Goal: Book appointment/travel/reservation

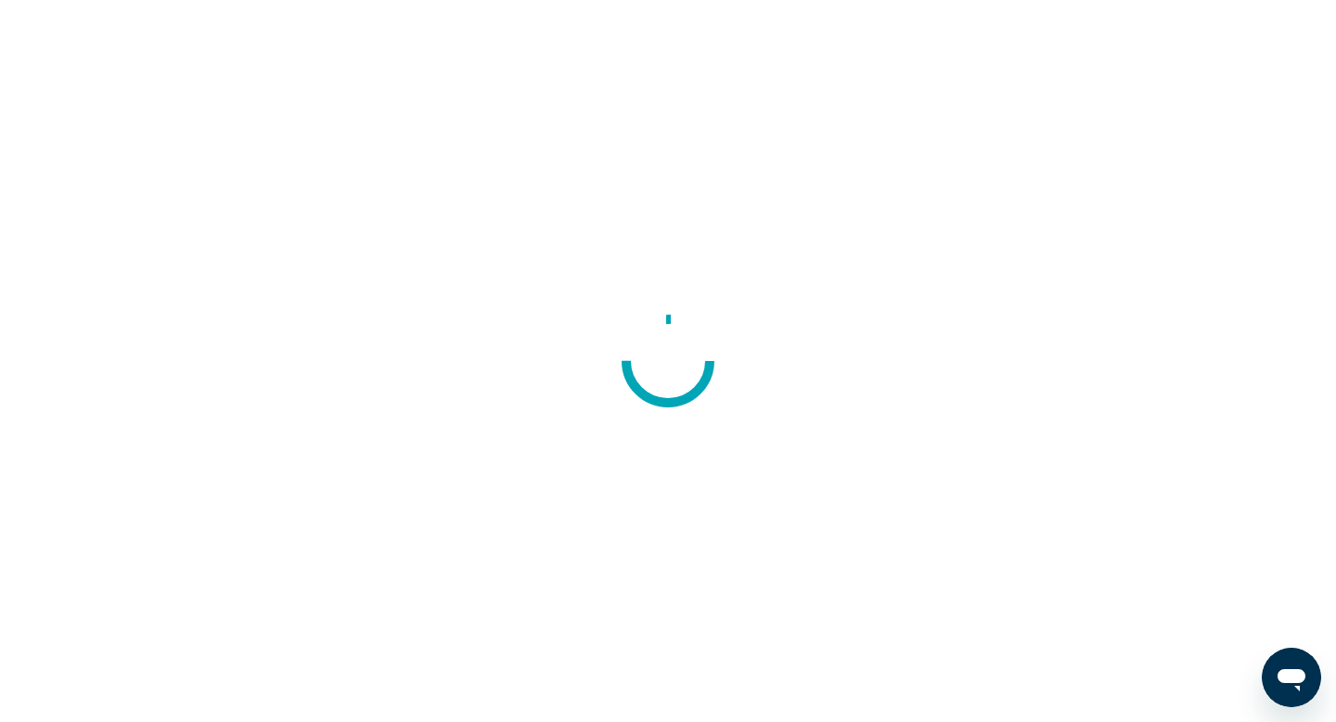
drag, startPoint x: 655, startPoint y: 209, endPoint x: 671, endPoint y: 113, distance: 96.9
click at [671, 113] on div at bounding box center [668, 361] width 1336 height 722
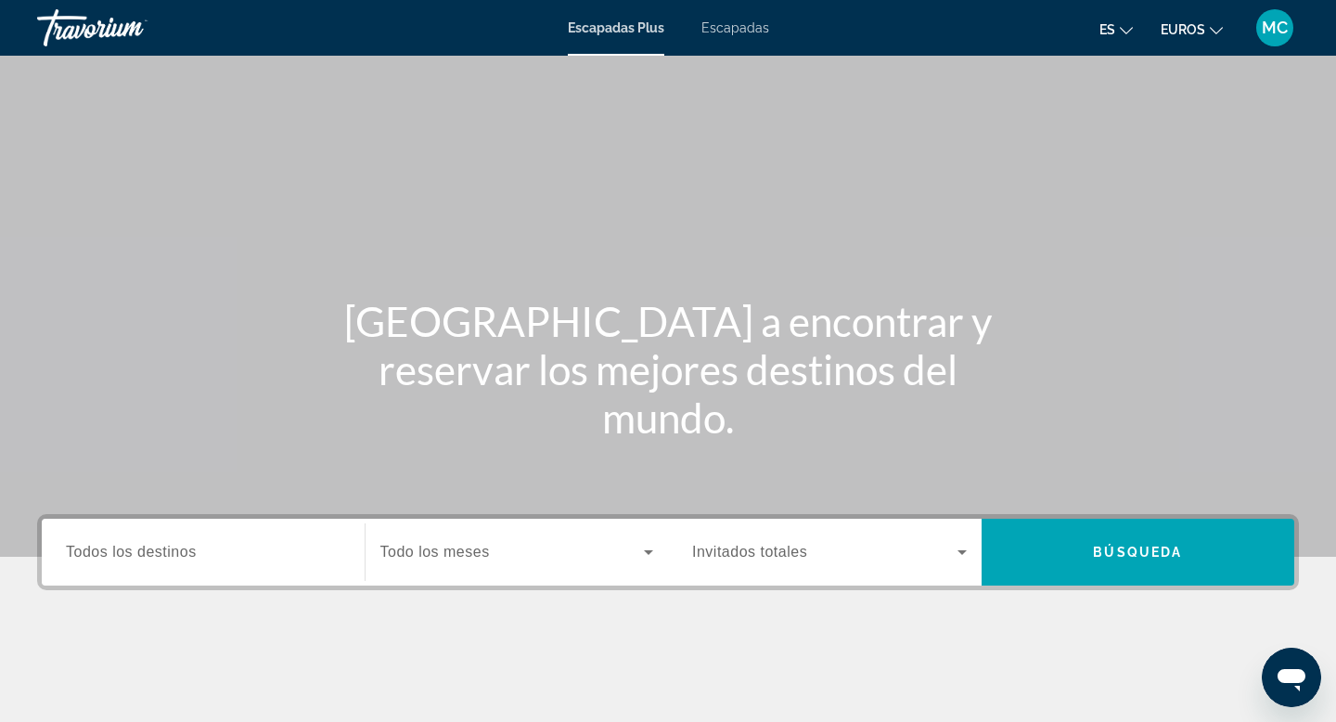
click at [184, 547] on span "Todos los destinos" at bounding box center [131, 552] width 131 height 16
click at [184, 547] on input "Destination Todos los destinos" at bounding box center [203, 553] width 275 height 22
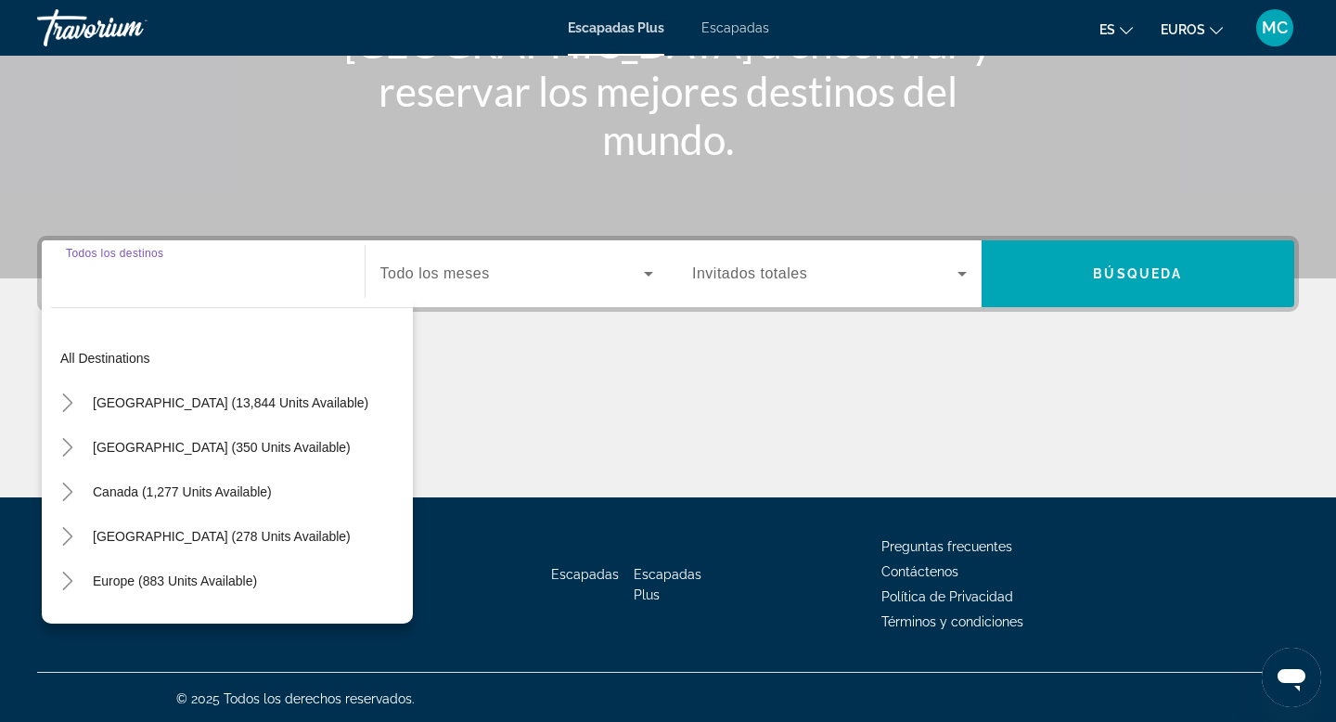
scroll to position [281, 0]
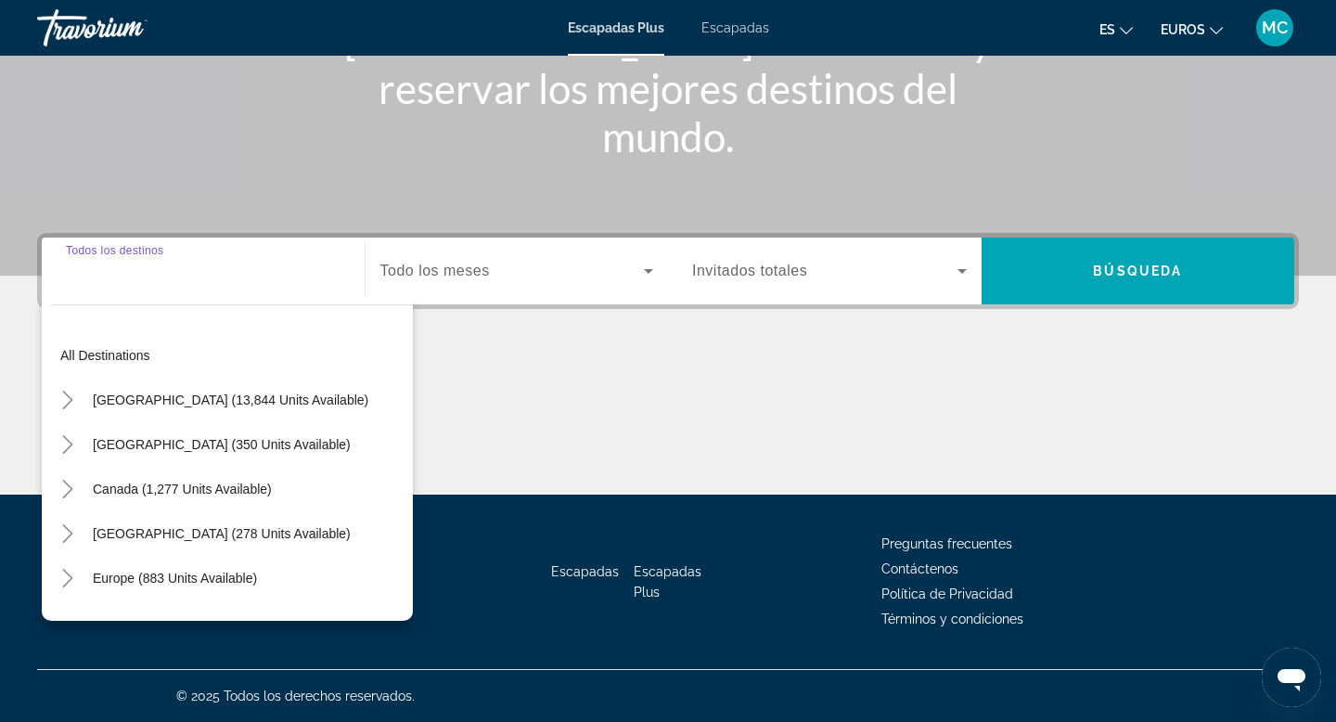
click at [185, 444] on span "Mexico (350 units available)" at bounding box center [222, 444] width 258 height 15
type input "**********"
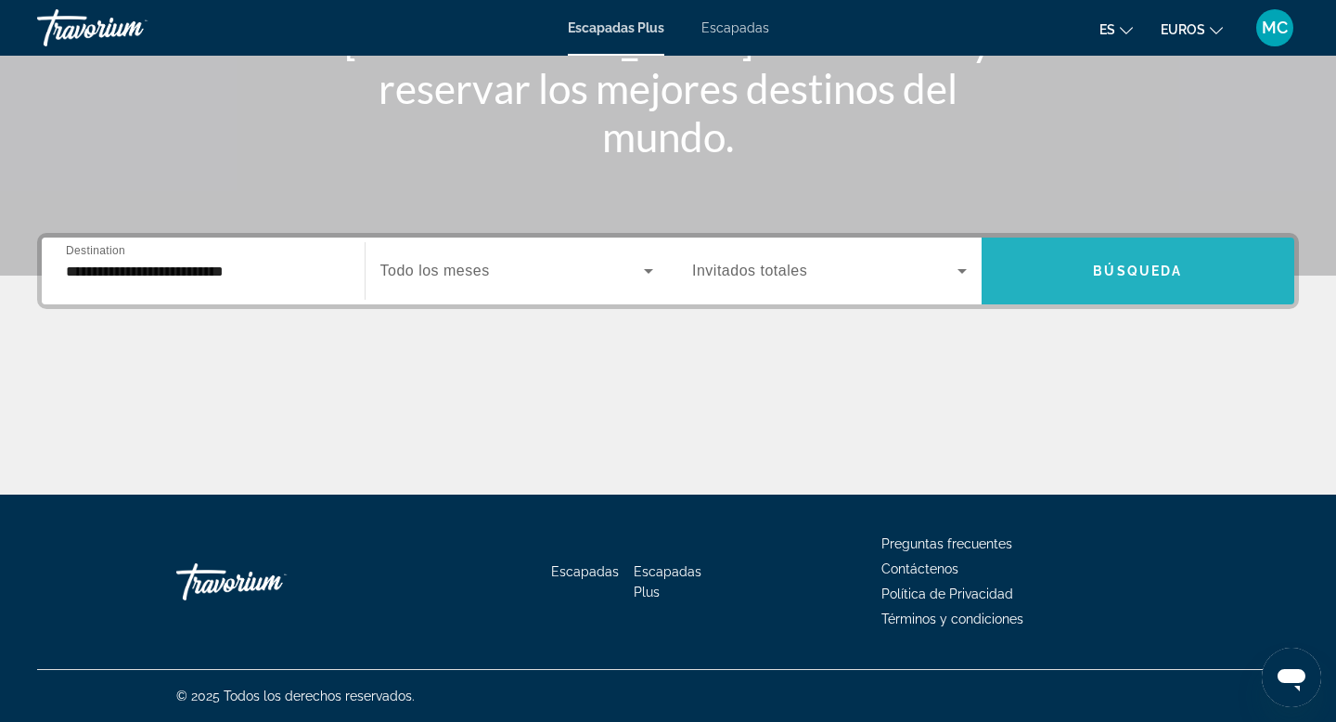
click at [1108, 275] on span "Búsqueda" at bounding box center [1137, 271] width 89 height 15
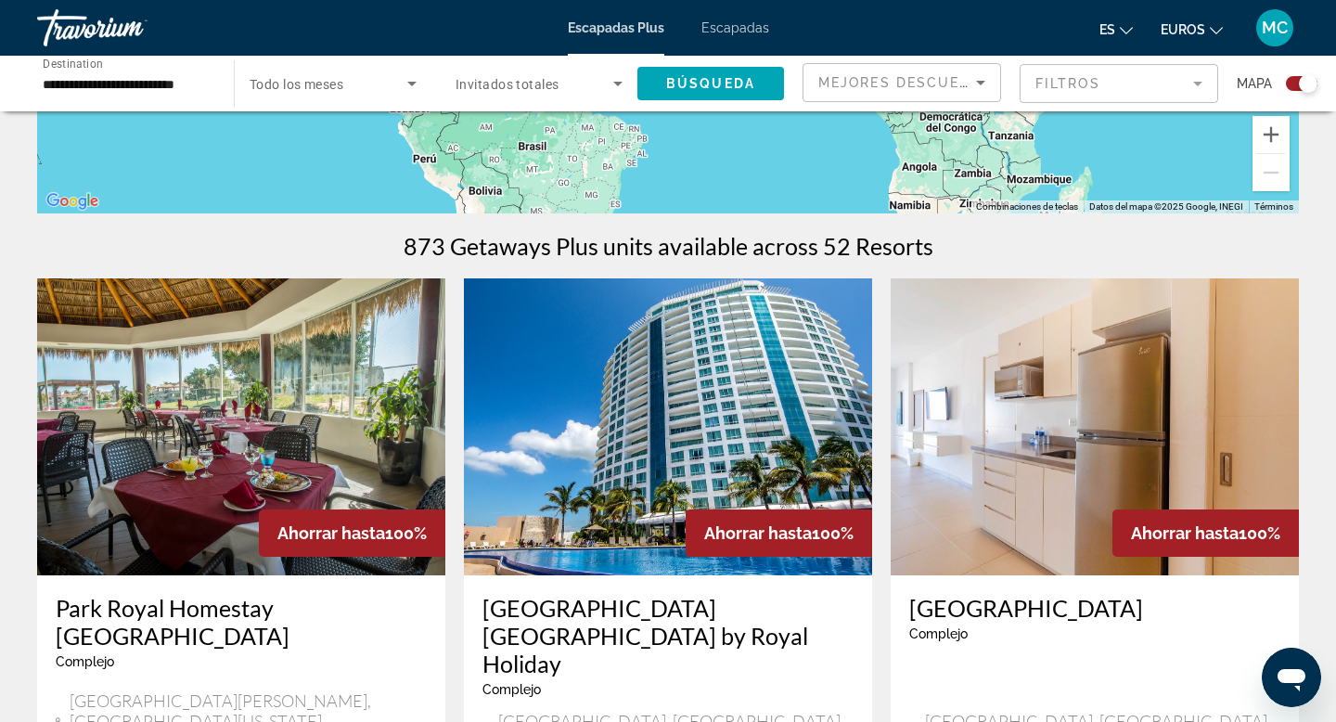
scroll to position [573, 0]
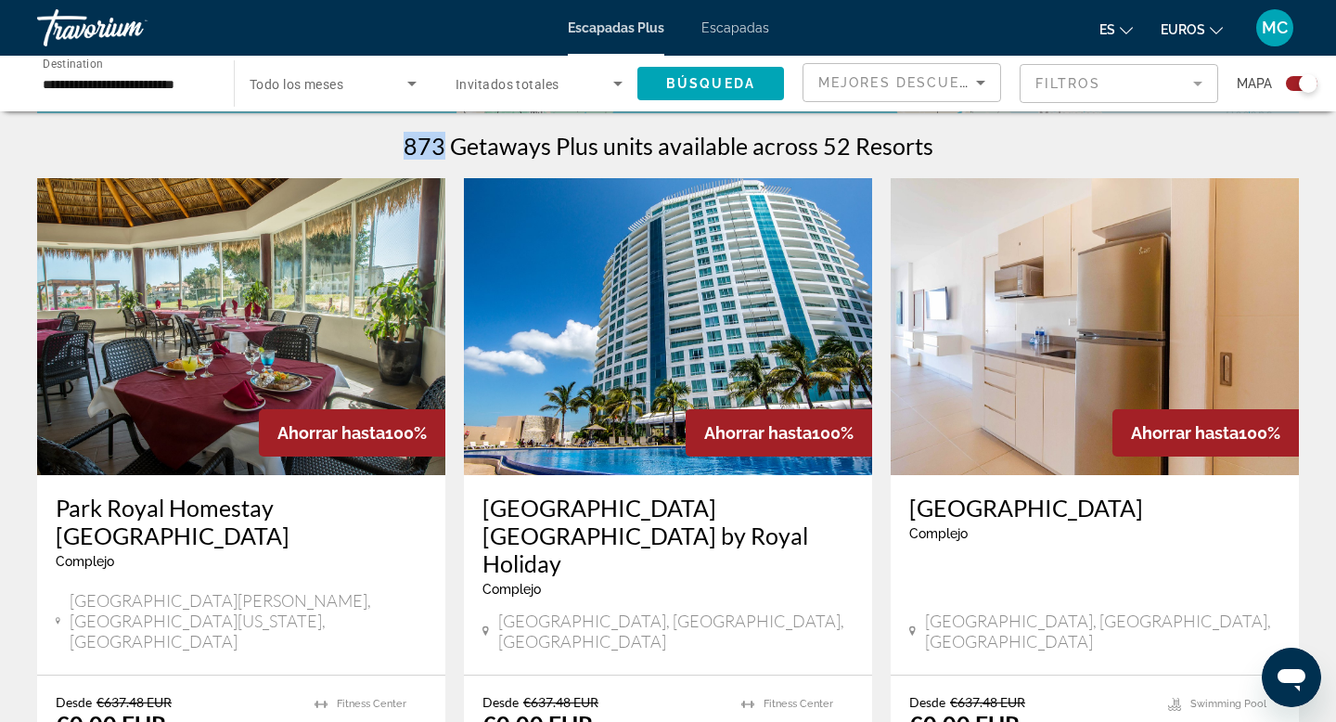
drag, startPoint x: 389, startPoint y: 141, endPoint x: 444, endPoint y: 147, distance: 56.0
click at [445, 147] on div "873 Getaways Plus units available across 52 Resorts" at bounding box center [668, 146] width 1262 height 28
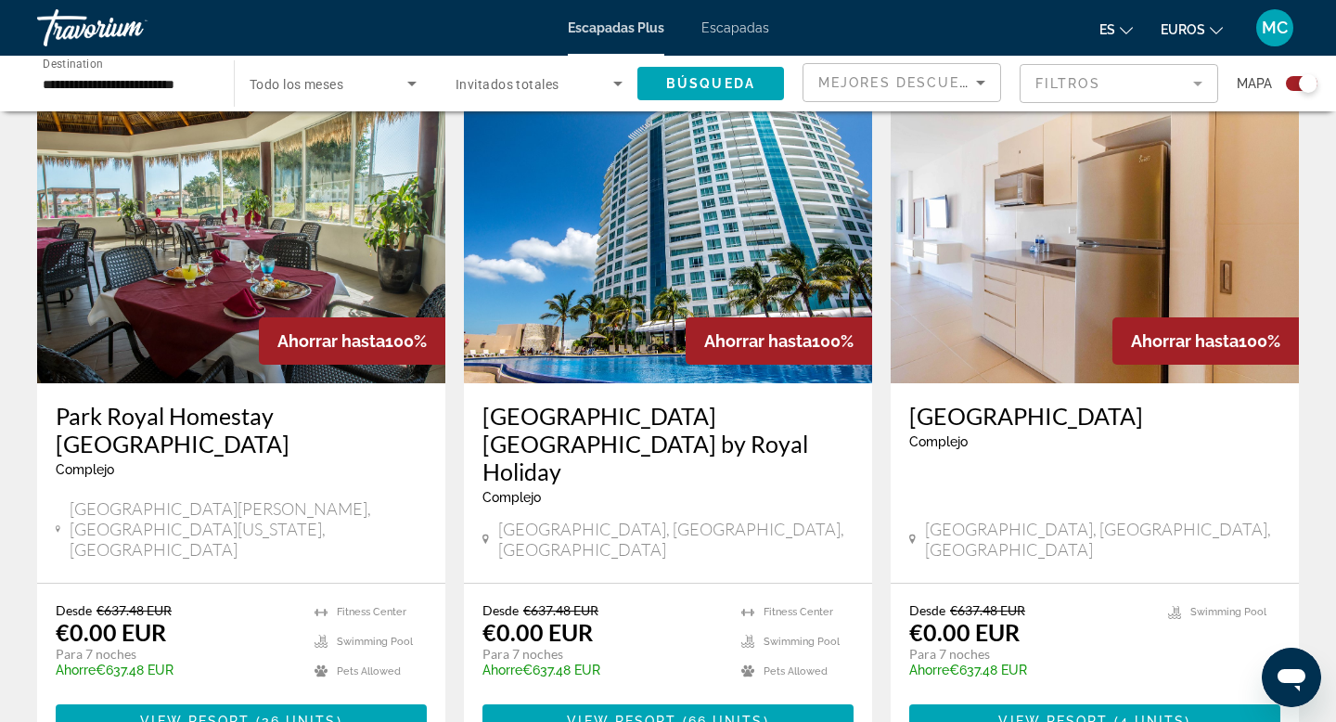
scroll to position [667, 0]
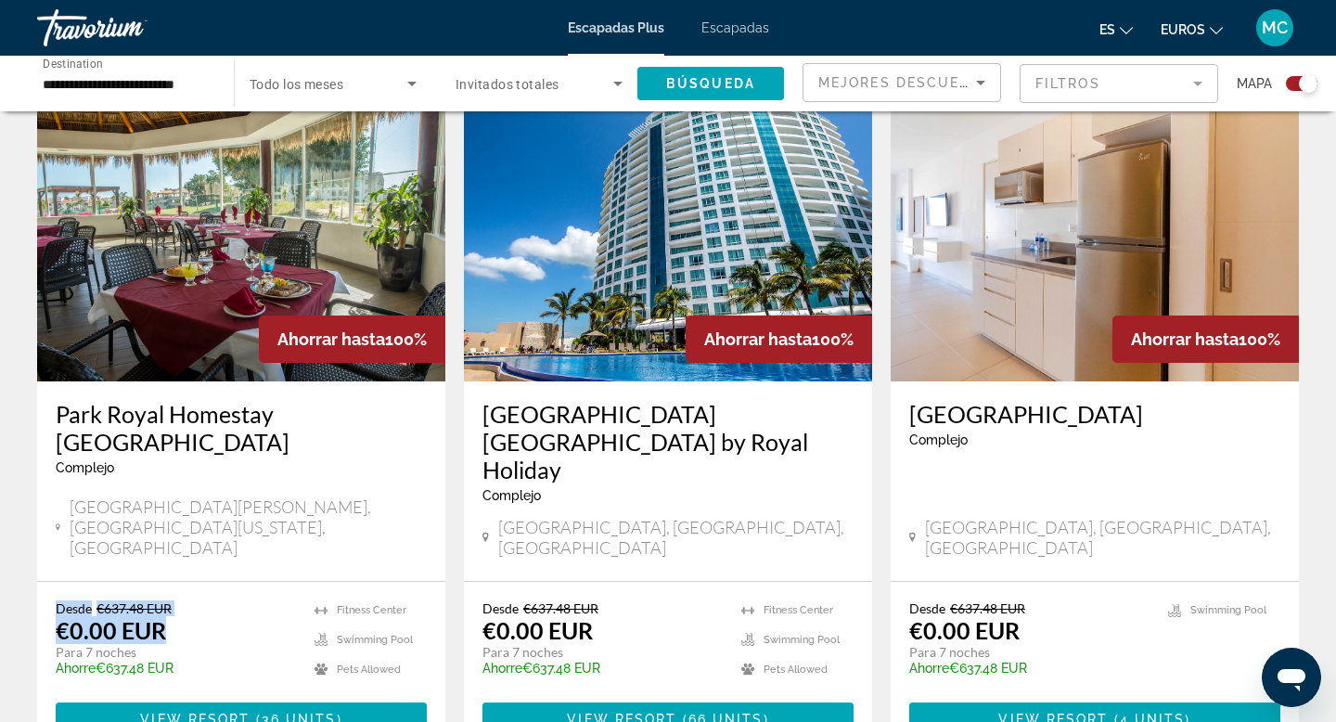
drag, startPoint x: 56, startPoint y: 566, endPoint x: 182, endPoint y: 573, distance: 126.4
click at [182, 600] on div "Desde €637.48 EUR €0.00 EUR Para 7 noches Ahorre €637.48 EUR temp" at bounding box center [176, 644] width 240 height 88
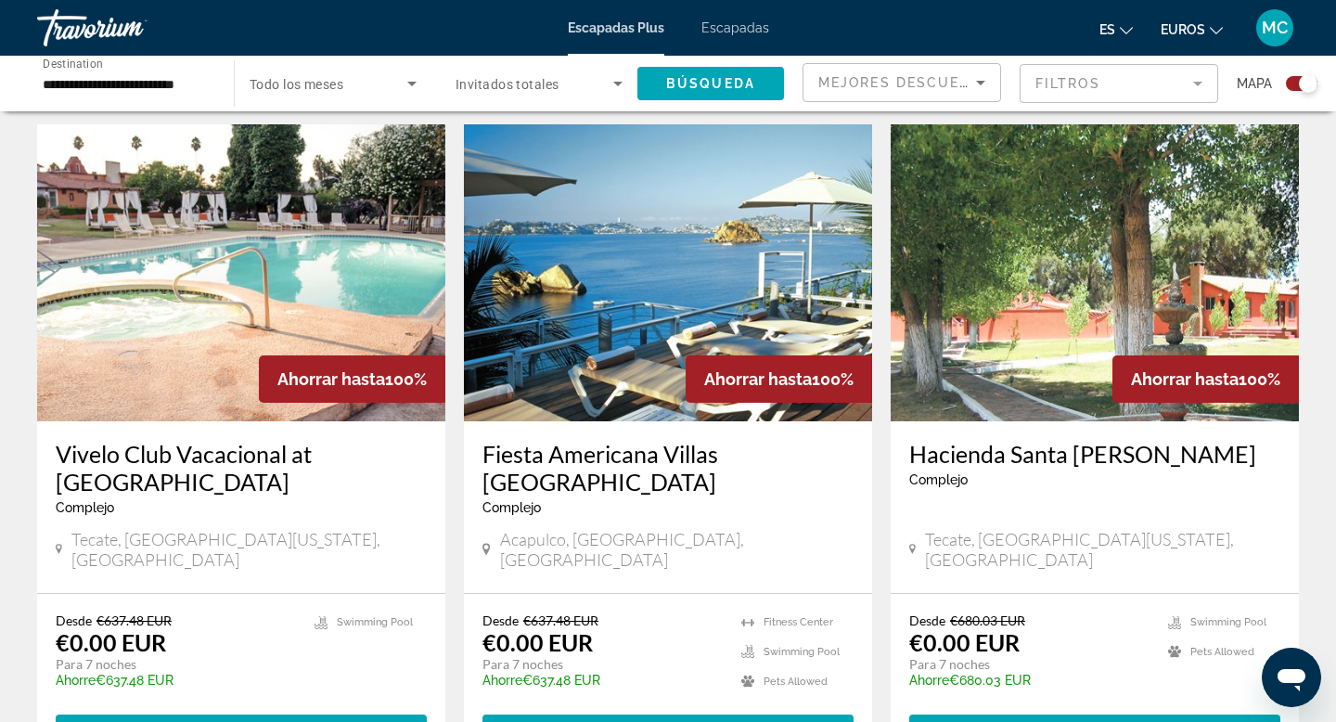
scroll to position [2661, 0]
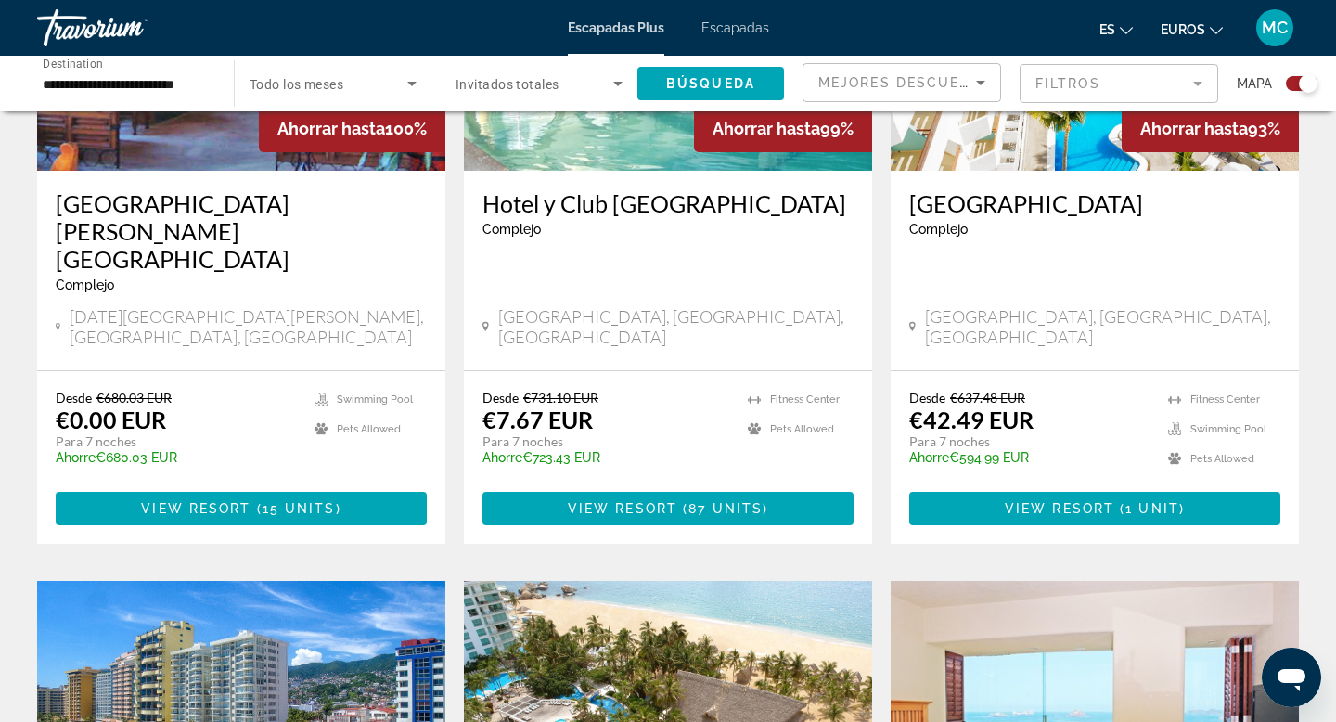
scroll to position [884, 0]
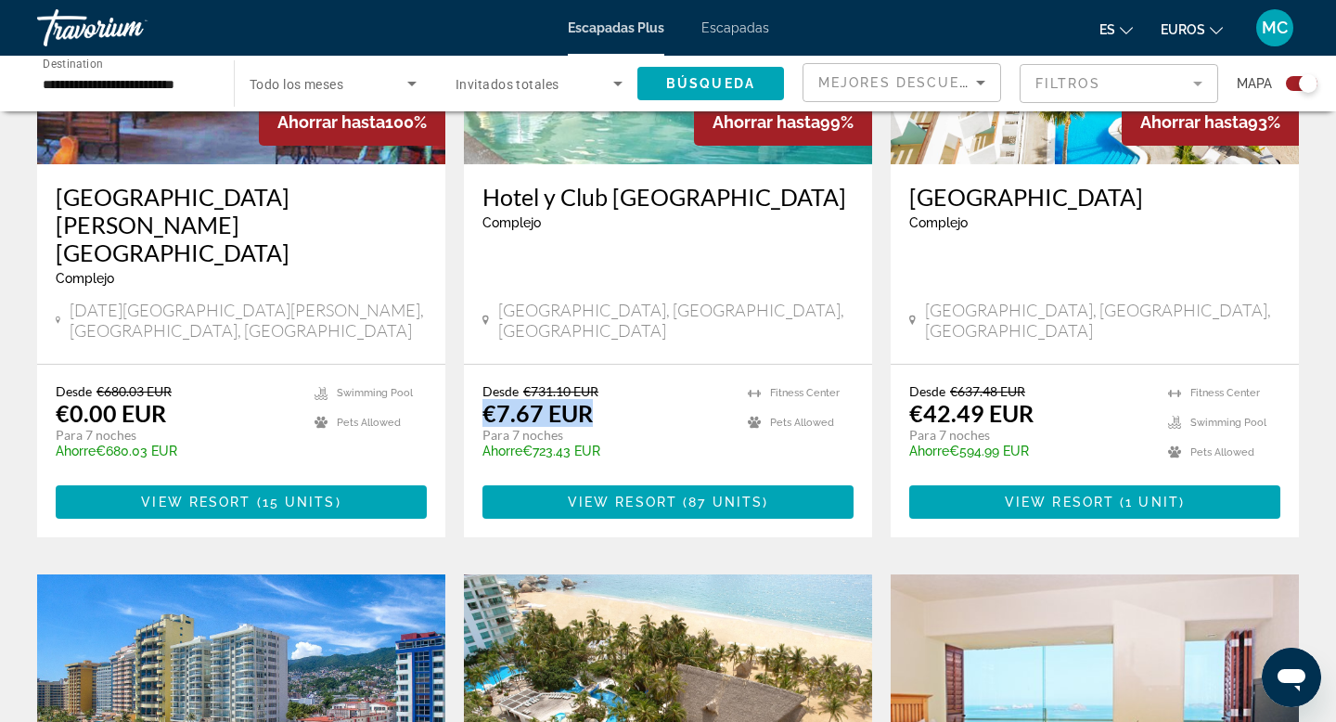
drag, startPoint x: 478, startPoint y: 336, endPoint x: 629, endPoint y: 340, distance: 151.3
click at [630, 365] on div "Desde €731.10 EUR €7.67 EUR Para 7 noches Ahorre €723.43 EUR temp 3.3 Fitness C…" at bounding box center [668, 451] width 408 height 173
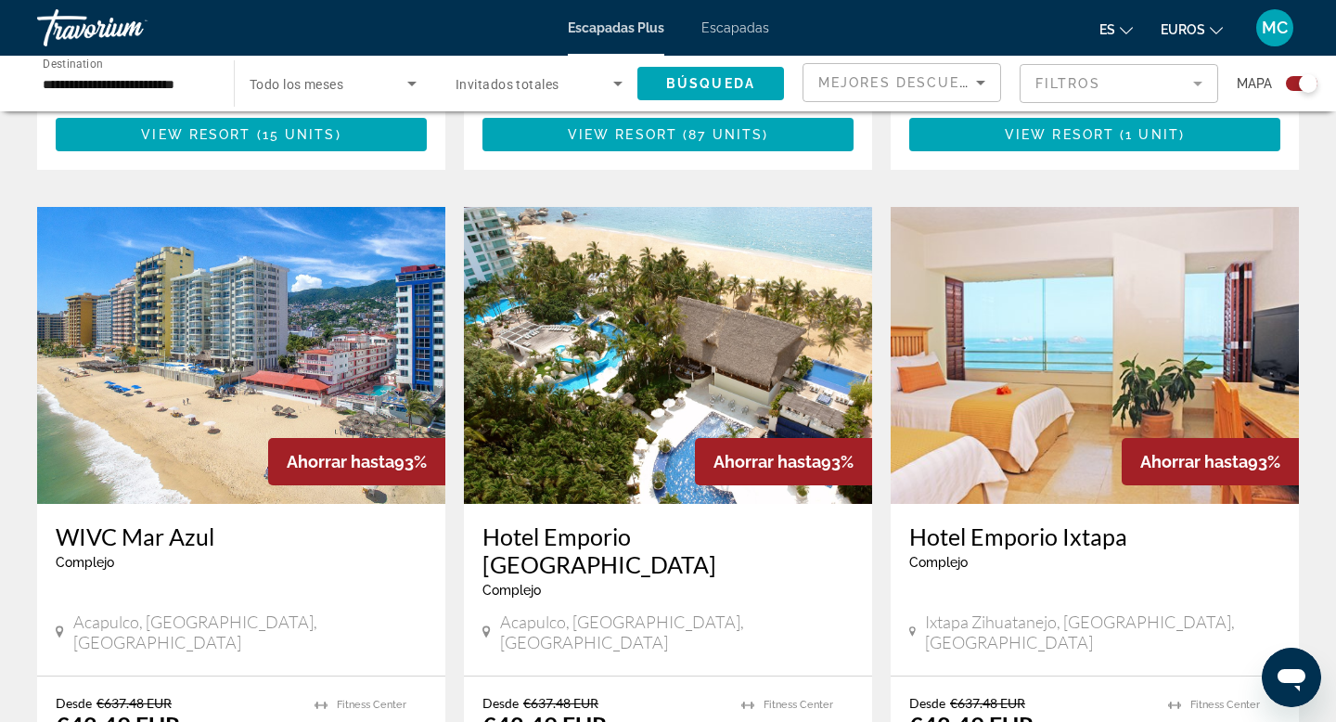
scroll to position [1250, 0]
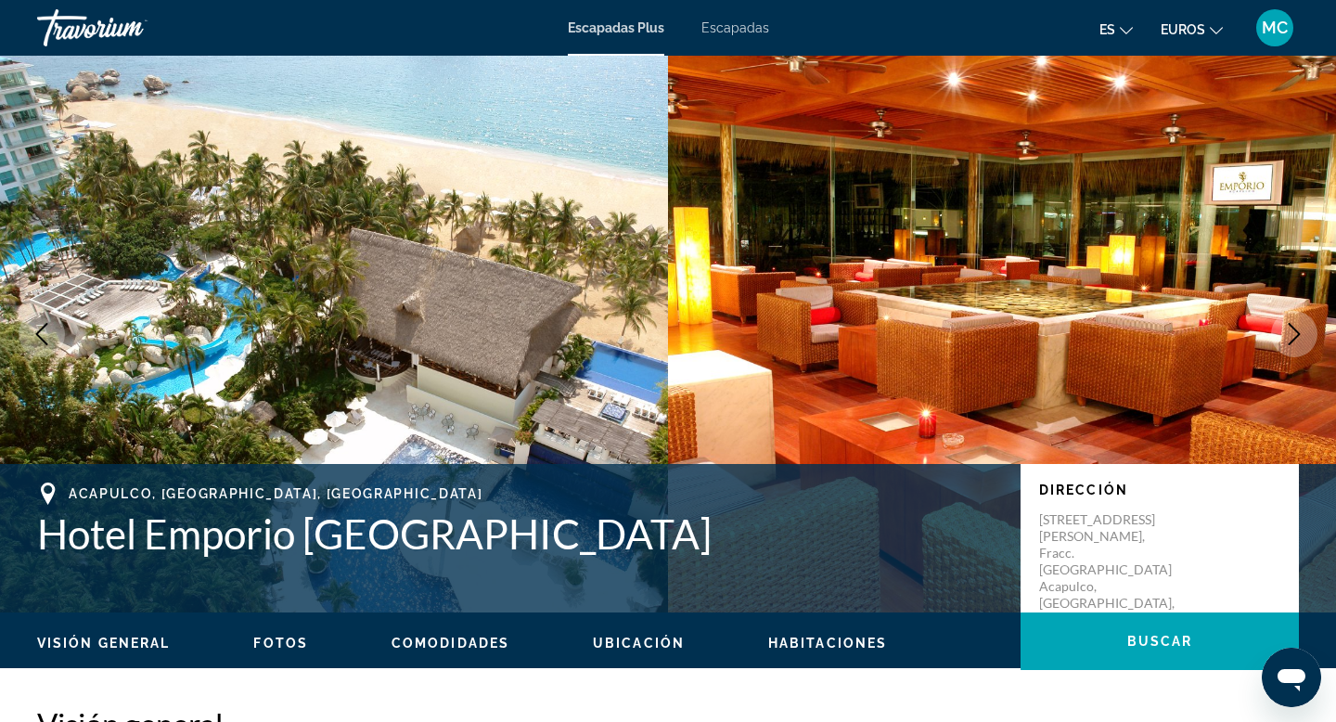
click at [1293, 332] on icon "Next image" at bounding box center [1294, 334] width 22 height 22
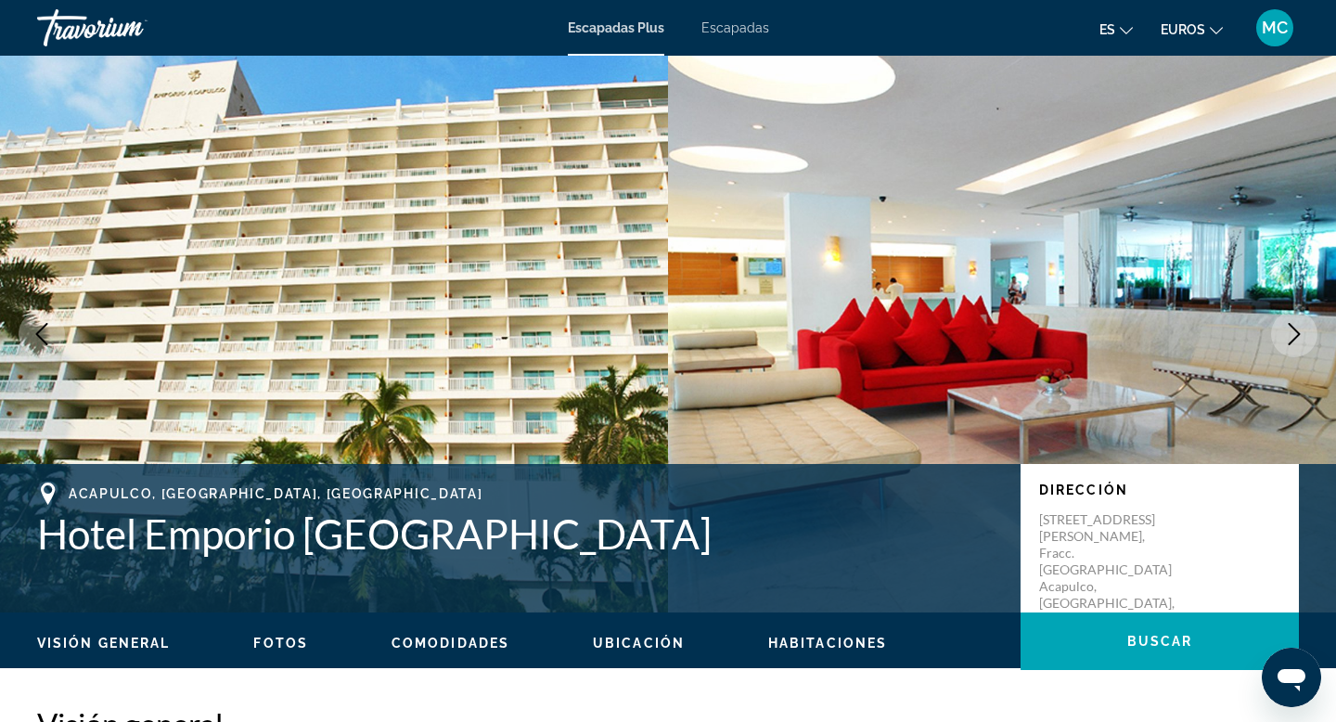
click at [1293, 332] on icon "Next image" at bounding box center [1294, 334] width 22 height 22
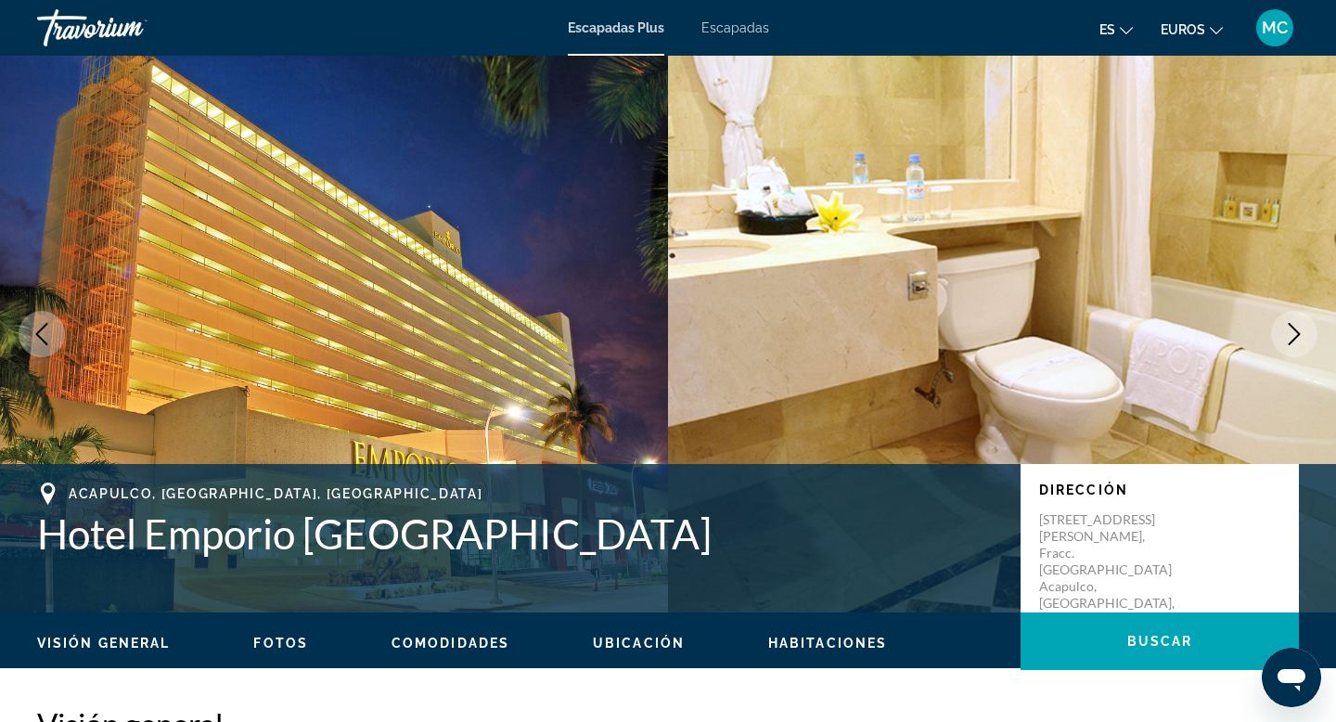
click at [1293, 331] on icon "Next image" at bounding box center [1294, 334] width 22 height 22
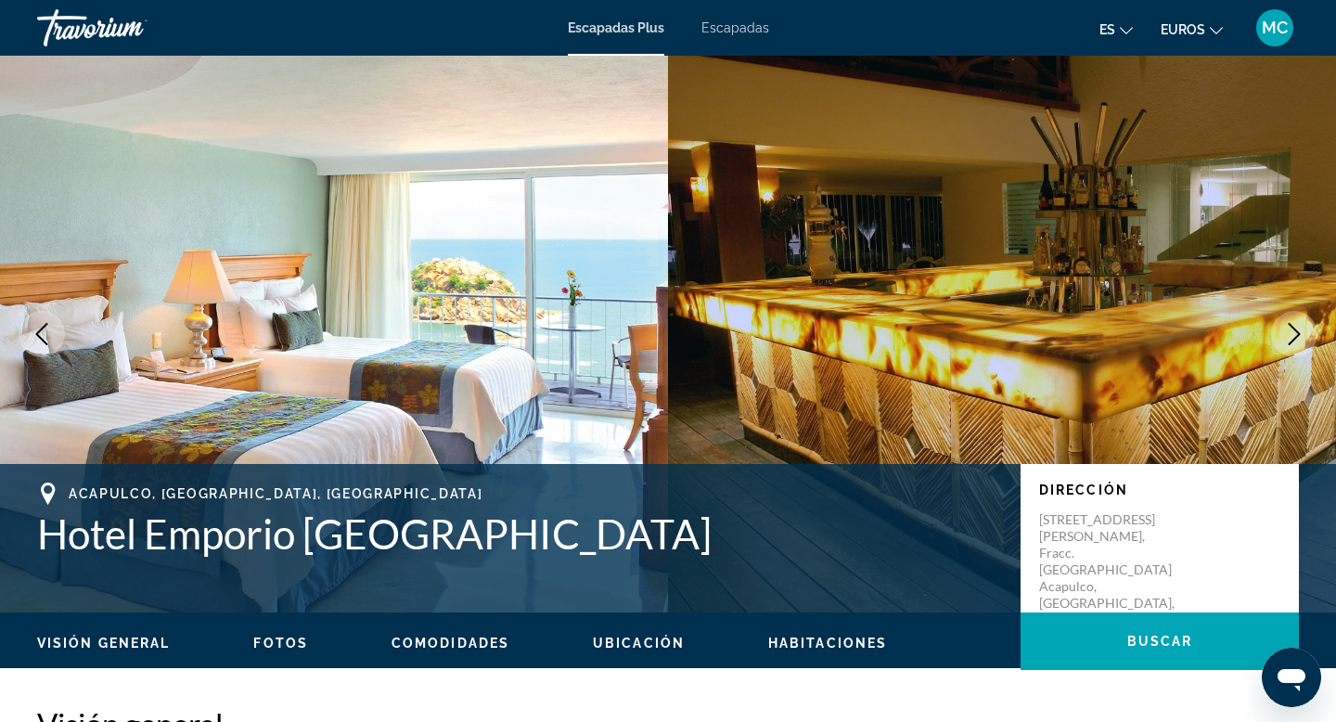
click at [1292, 331] on icon "Next image" at bounding box center [1294, 334] width 22 height 22
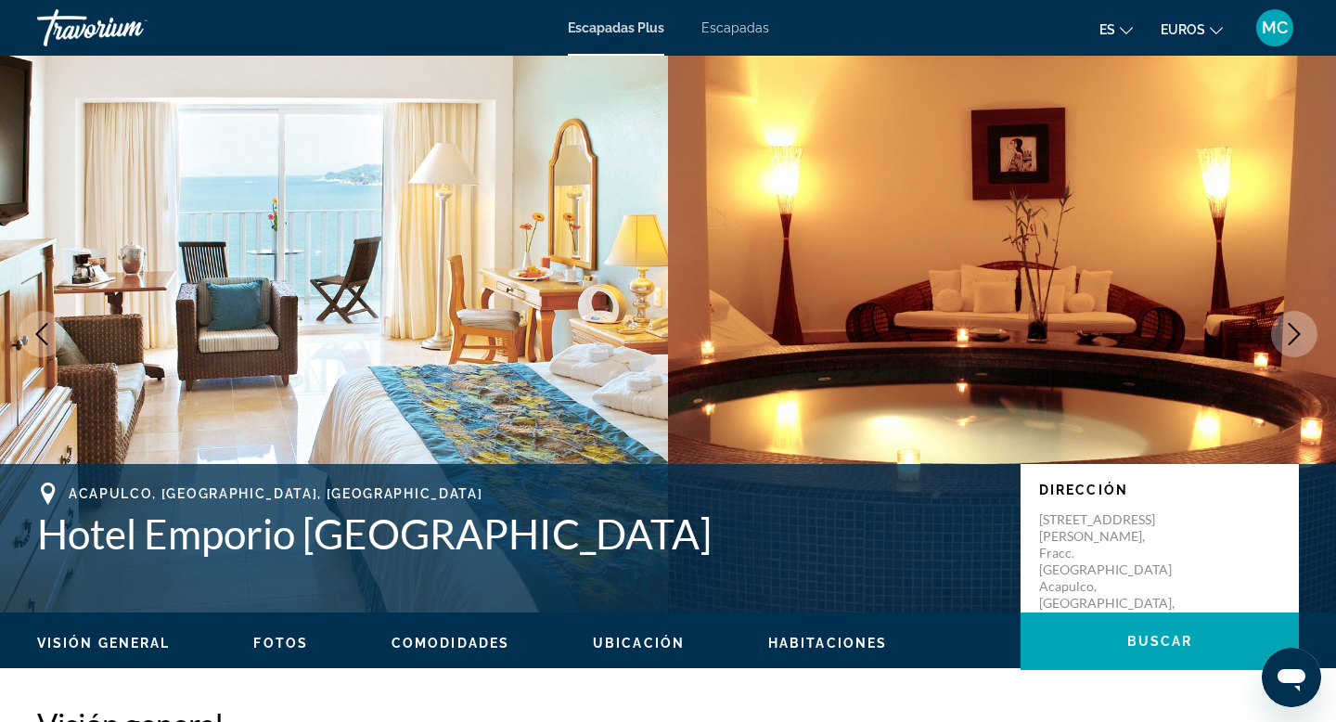
click at [1292, 332] on icon "Next image" at bounding box center [1294, 334] width 22 height 22
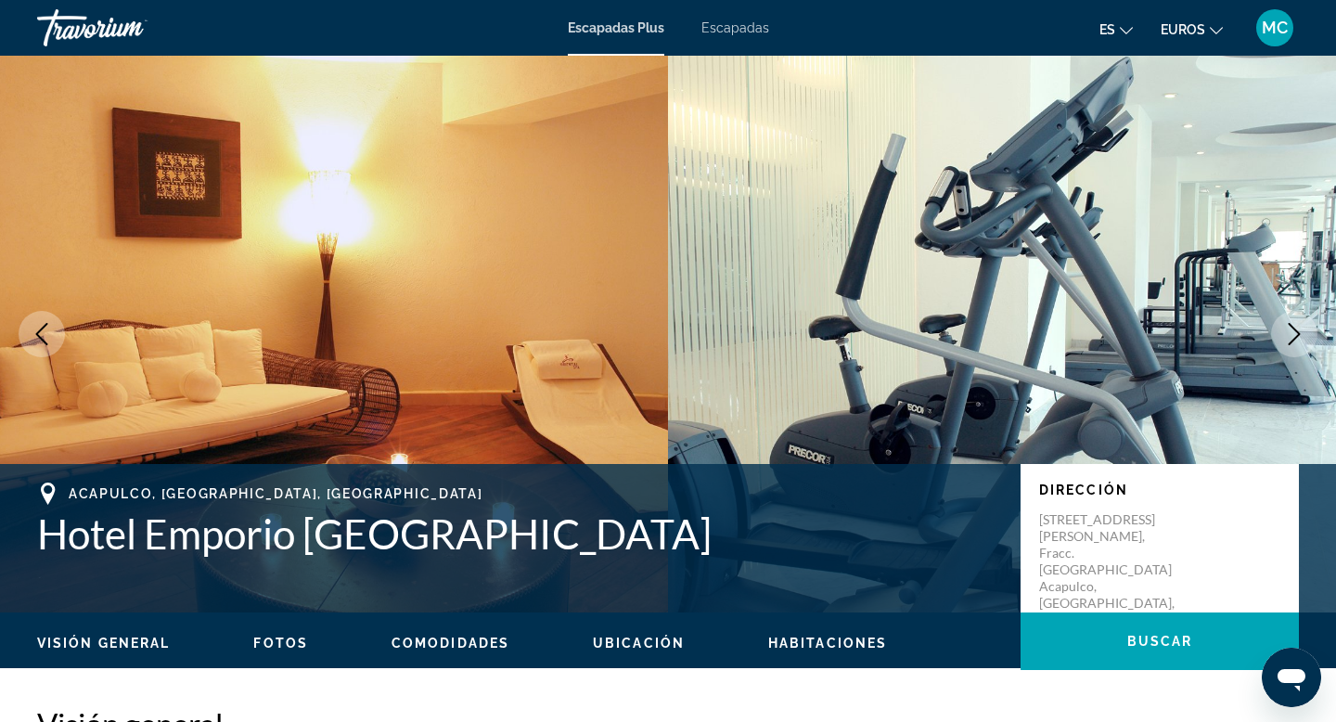
click at [1293, 332] on icon "Next image" at bounding box center [1294, 334] width 22 height 22
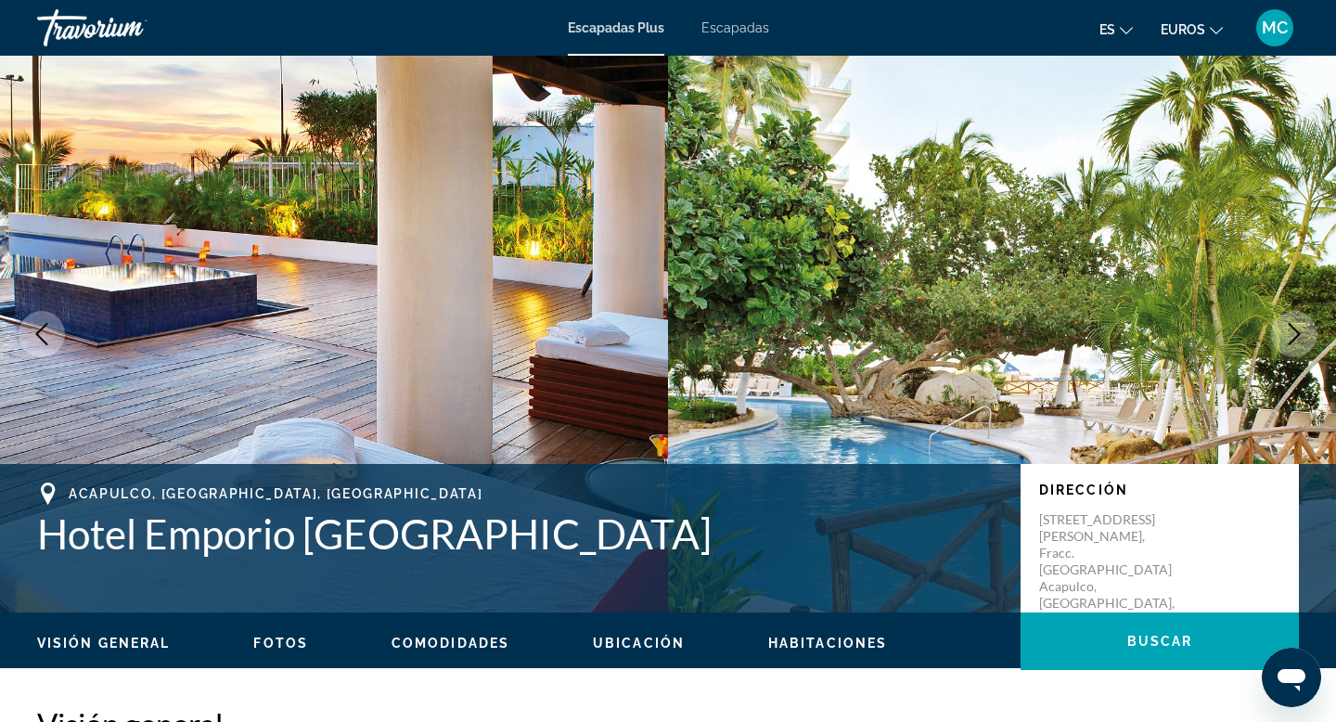
click at [1293, 332] on icon "Next image" at bounding box center [1294, 334] width 22 height 22
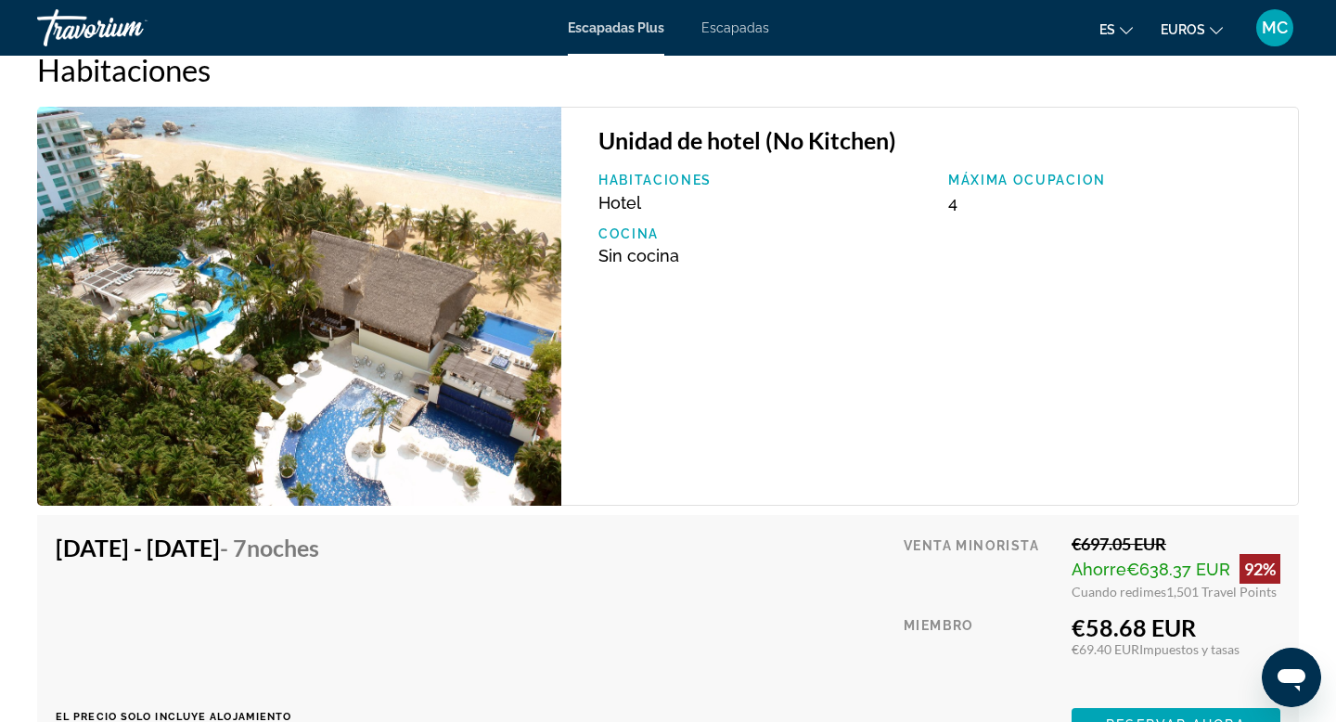
scroll to position [3161, 0]
drag, startPoint x: 940, startPoint y: 199, endPoint x: 979, endPoint y: 204, distance: 39.4
click at [980, 204] on div "Máxima ocupacion 4" at bounding box center [1114, 194] width 350 height 40
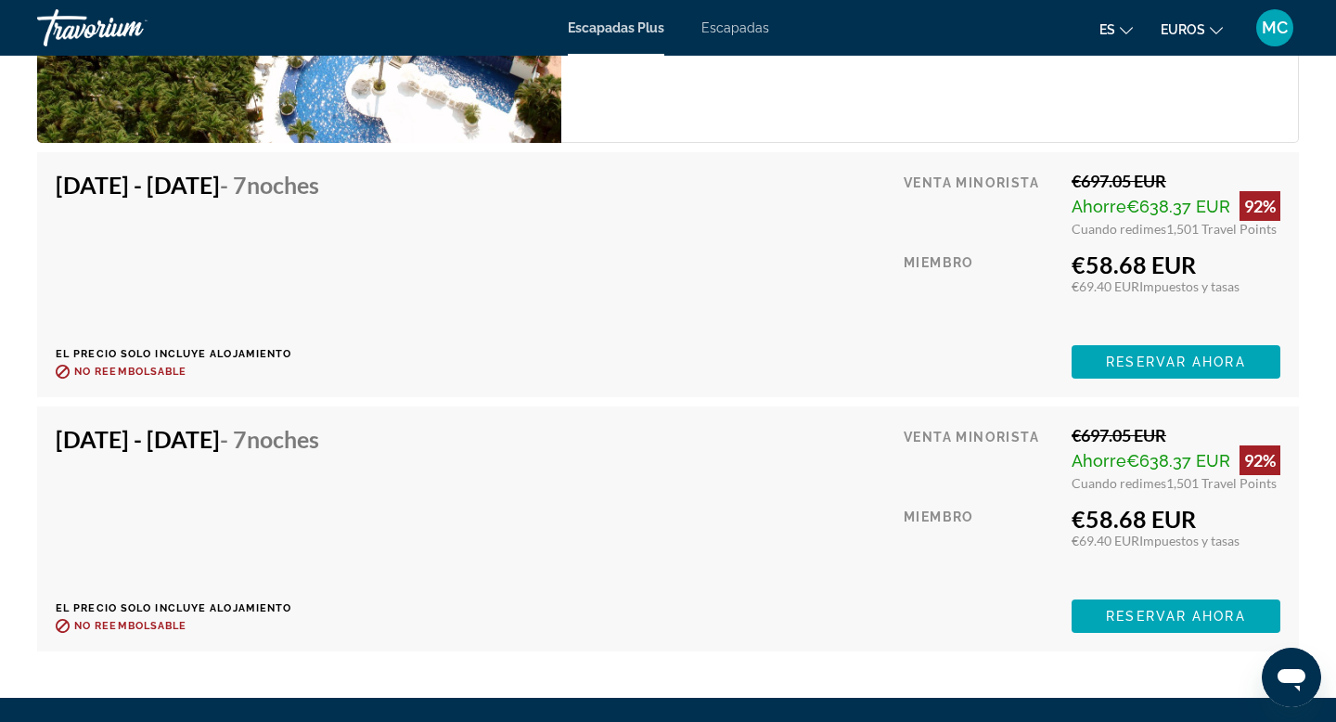
scroll to position [3528, 0]
